Goal: Transaction & Acquisition: Purchase product/service

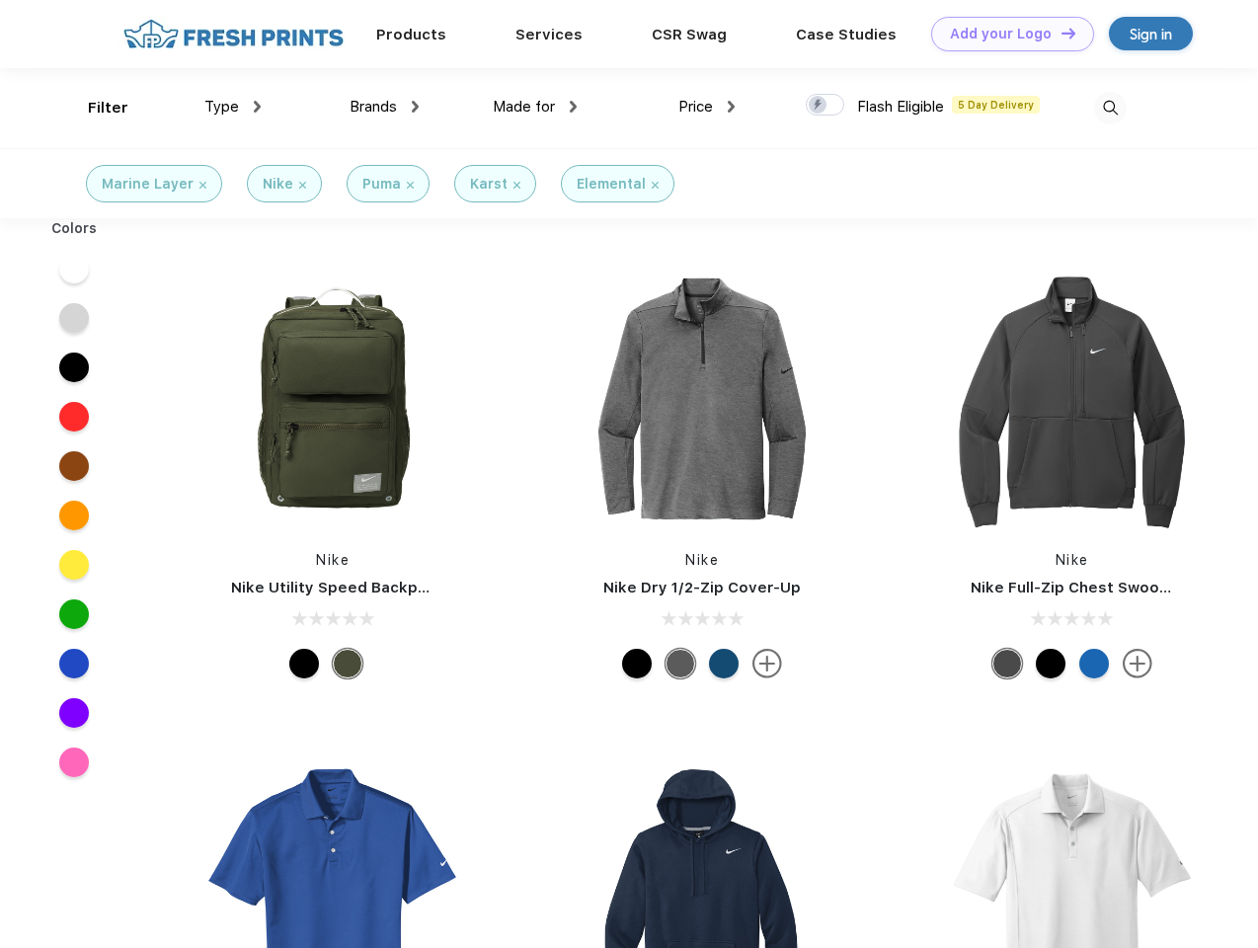
click at [1005, 34] on link "Add your Logo Design Tool" at bounding box center [1012, 34] width 163 height 35
click at [0, 0] on div "Design Tool" at bounding box center [0, 0] width 0 height 0
click at [1059, 33] on link "Add your Logo Design Tool" at bounding box center [1012, 34] width 163 height 35
click at [95, 108] on div "Filter" at bounding box center [108, 108] width 40 height 23
click at [233, 107] on span "Type" at bounding box center [221, 107] width 35 height 18
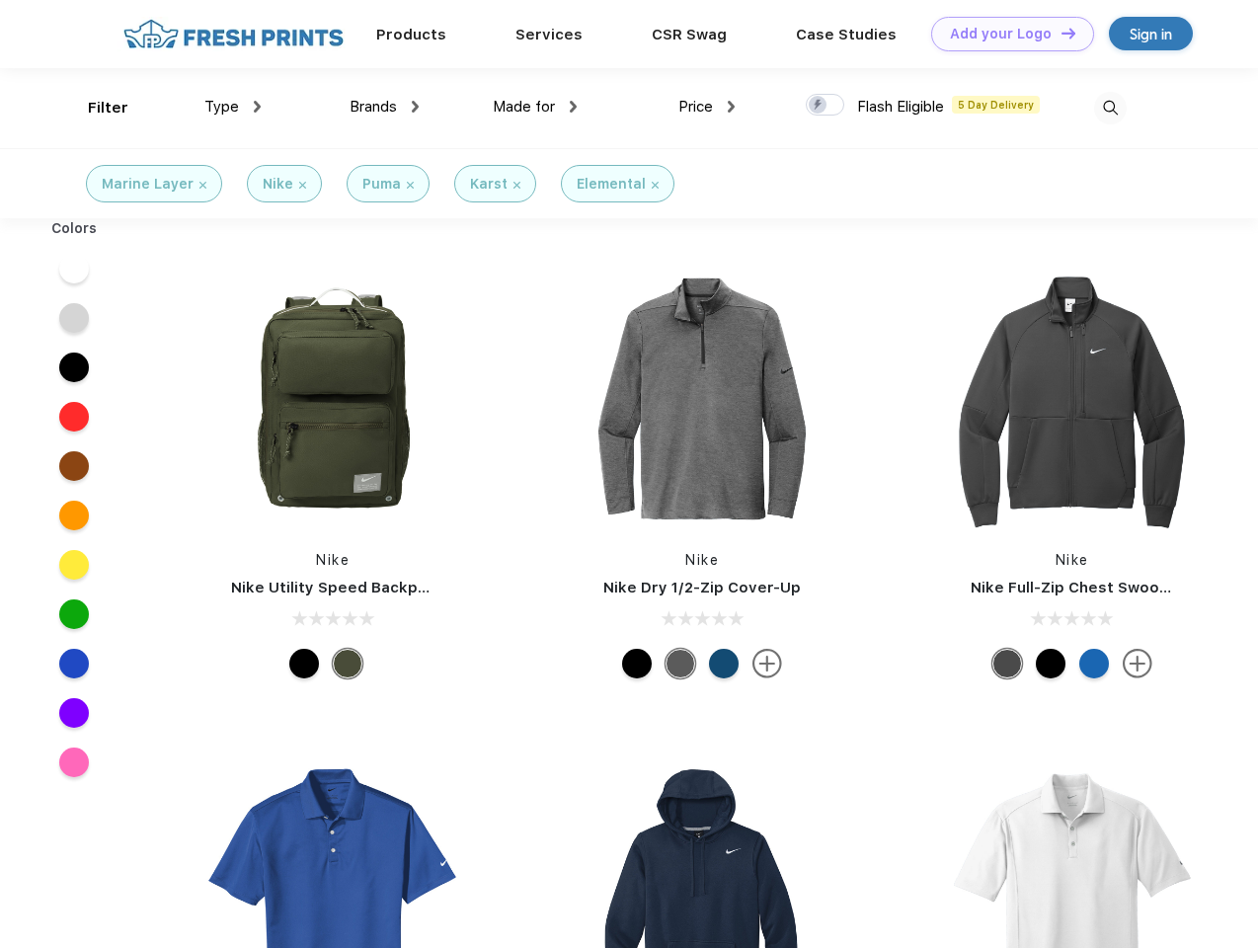
click at [384, 107] on span "Brands" at bounding box center [373, 107] width 47 height 18
click at [535, 107] on span "Made for" at bounding box center [524, 107] width 62 height 18
click at [707, 107] on span "Price" at bounding box center [695, 107] width 35 height 18
click at [825, 106] on div at bounding box center [825, 105] width 39 height 22
click at [819, 106] on input "checkbox" at bounding box center [812, 99] width 13 height 13
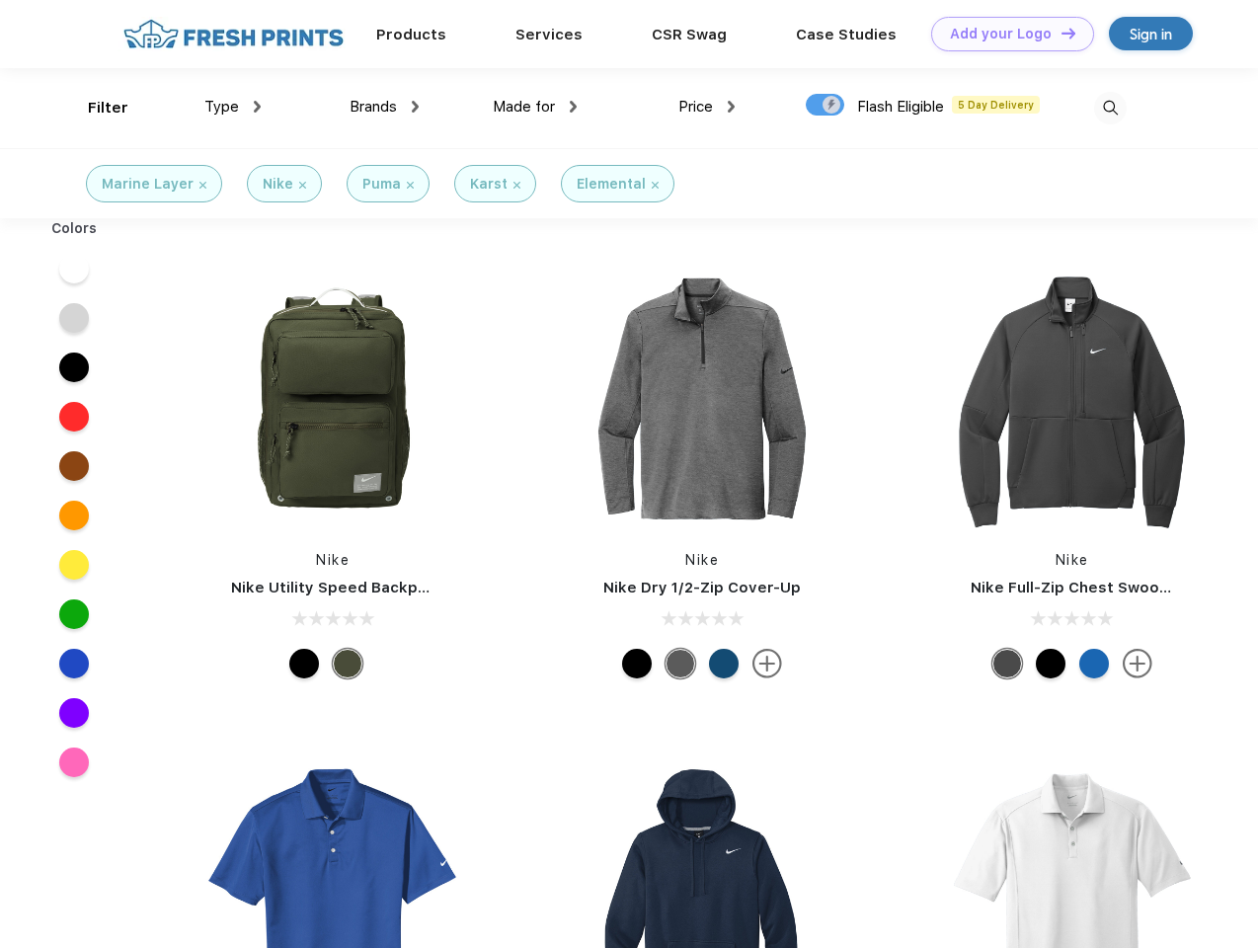
click at [1110, 108] on img at bounding box center [1110, 108] width 33 height 33
